Goal: Information Seeking & Learning: Learn about a topic

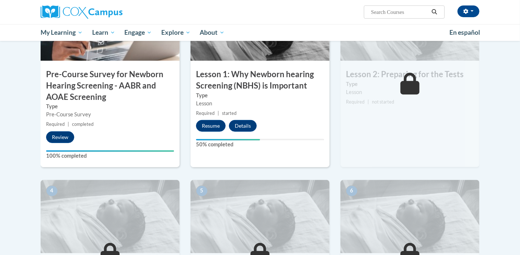
click at [92, 123] on span "completed" at bounding box center [83, 123] width 22 height 5
click at [214, 123] on button "Resume" at bounding box center [211, 126] width 30 height 12
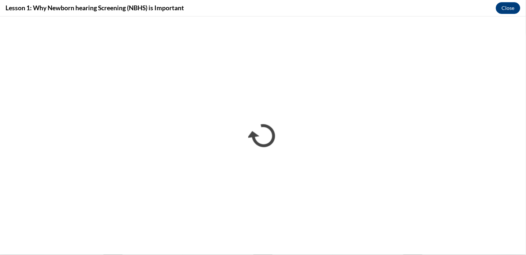
scroll to position [146, 0]
